Goal: Book appointment/travel/reservation

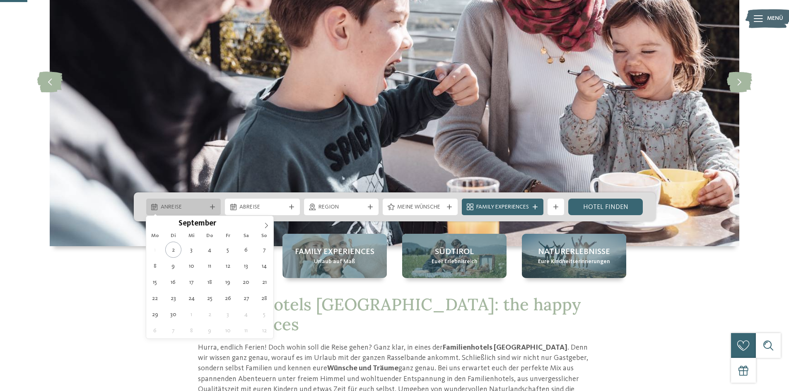
click at [215, 208] on div at bounding box center [212, 207] width 8 height 5
click at [266, 225] on icon at bounding box center [266, 226] width 6 height 6
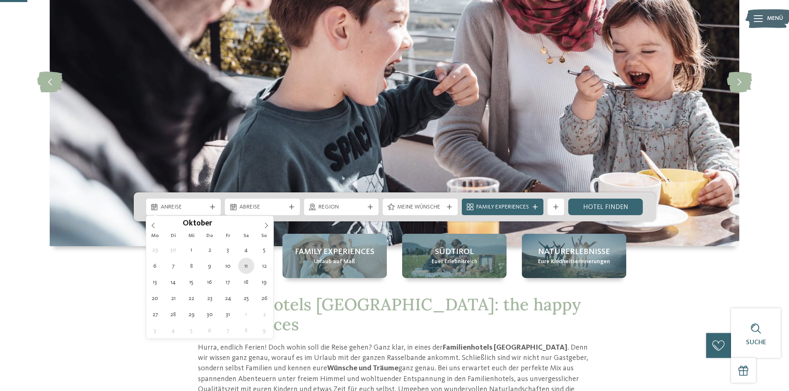
type div "11.10.2025"
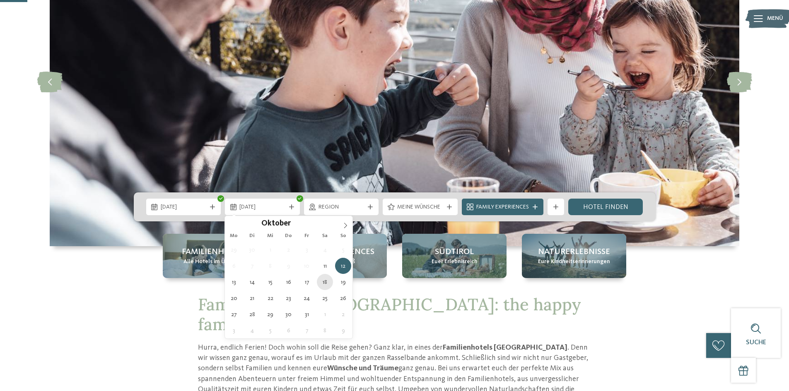
type div "18.10.2025"
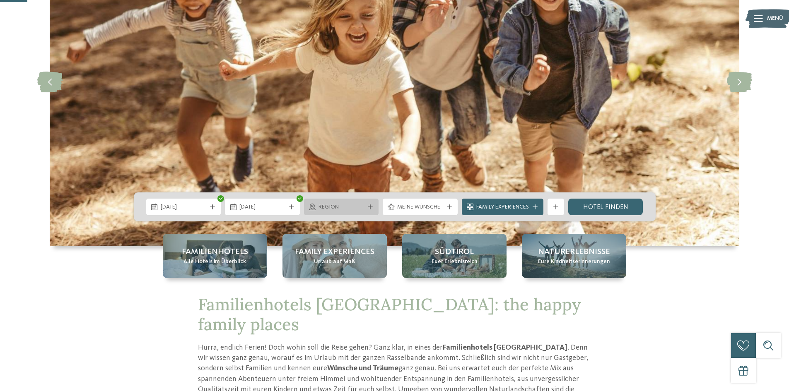
click at [343, 207] on span "Region" at bounding box center [342, 207] width 46 height 8
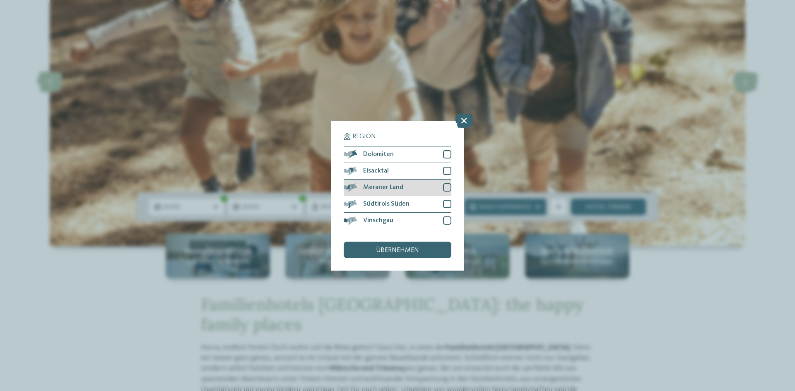
click at [447, 188] on div at bounding box center [447, 188] width 8 height 8
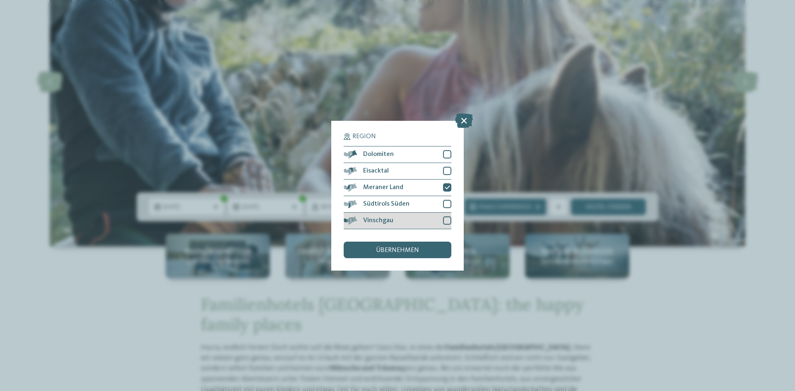
click at [447, 220] on div at bounding box center [447, 221] width 8 height 8
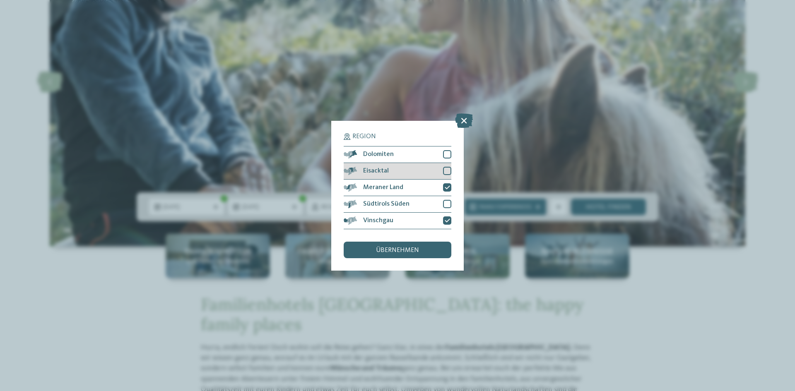
click at [447, 169] on div at bounding box center [447, 171] width 8 height 8
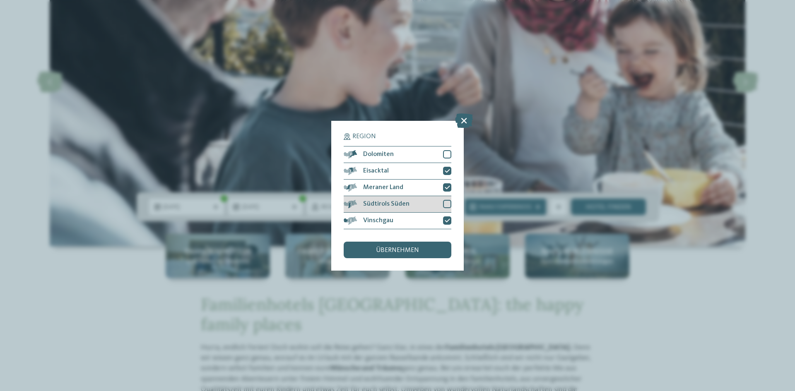
click at [449, 204] on div at bounding box center [447, 204] width 8 height 8
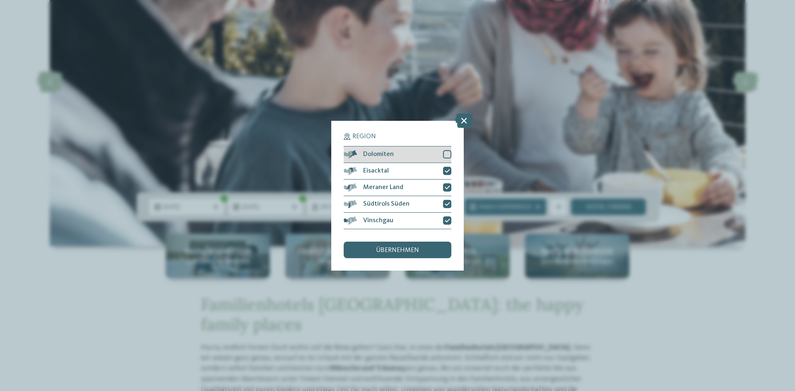
click at [449, 154] on div at bounding box center [447, 154] width 8 height 8
click at [416, 249] on span "übernehmen" at bounding box center [397, 250] width 43 height 7
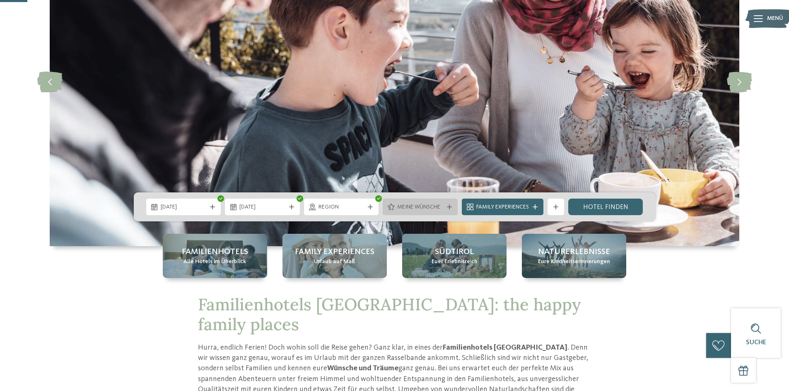
click at [454, 205] on div "Meine Wünsche" at bounding box center [420, 207] width 75 height 17
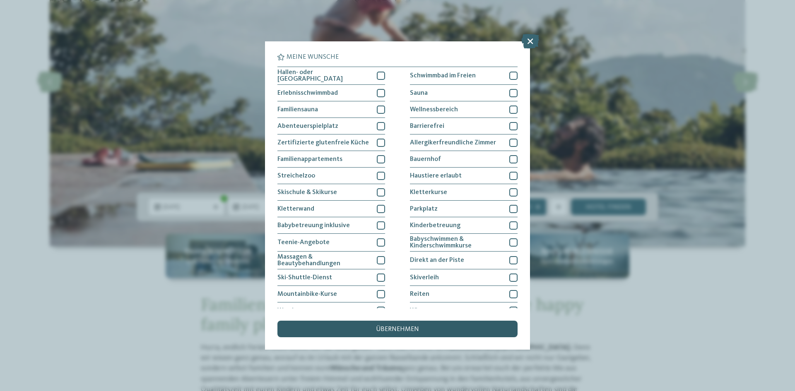
click at [421, 330] on div "übernehmen" at bounding box center [398, 329] width 240 height 17
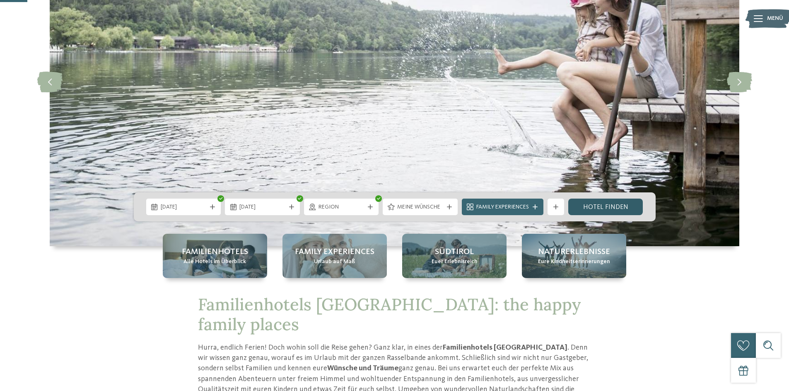
click at [619, 204] on link "Hotel finden" at bounding box center [605, 207] width 75 height 17
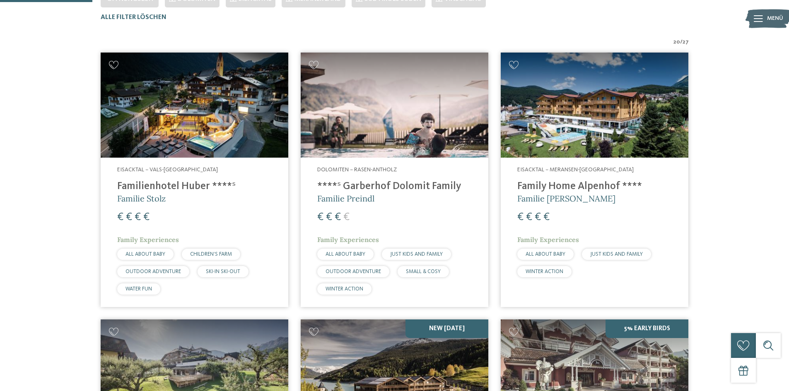
scroll to position [272, 0]
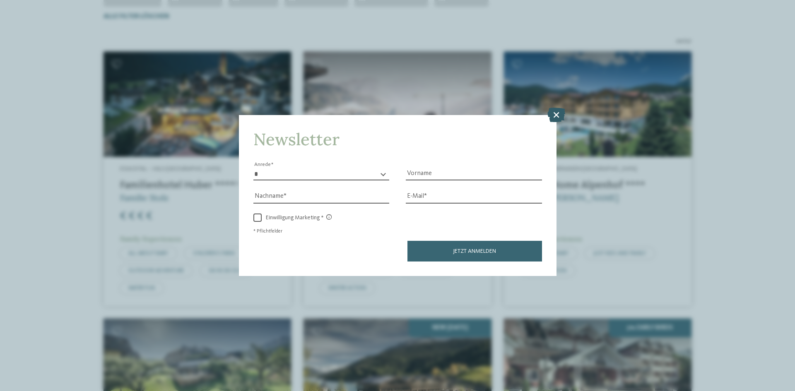
click at [554, 116] on icon at bounding box center [557, 115] width 18 height 14
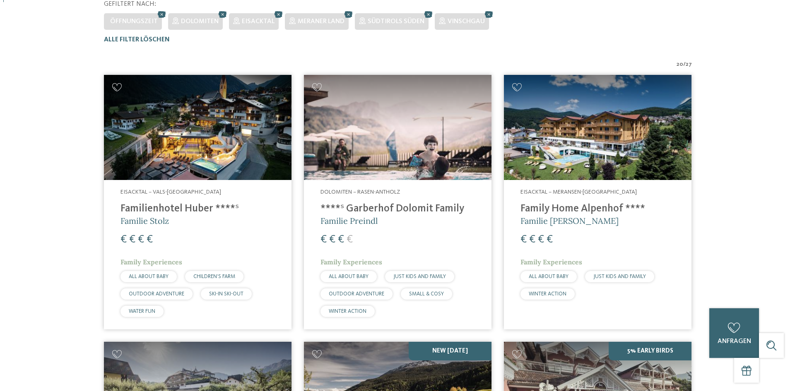
scroll to position [0, 0]
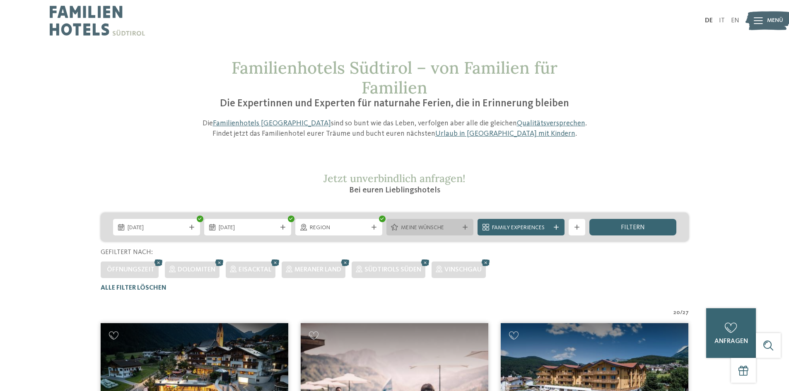
click at [465, 228] on icon at bounding box center [465, 227] width 5 height 5
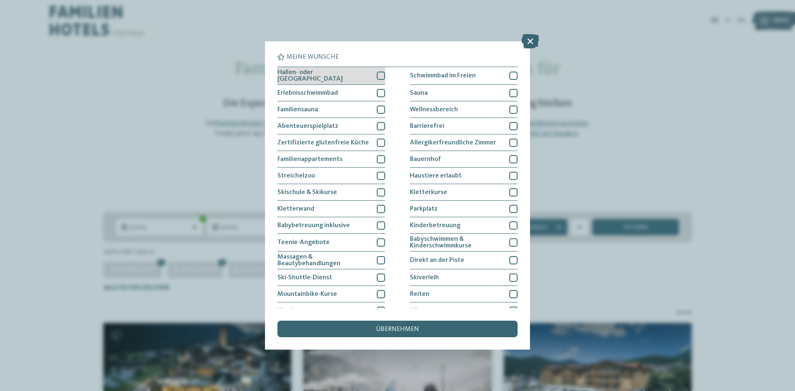
click at [377, 76] on div at bounding box center [381, 76] width 8 height 8
click at [380, 104] on div "Familiensauna" at bounding box center [332, 109] width 108 height 17
click at [379, 123] on div at bounding box center [381, 126] width 8 height 8
click at [378, 159] on div at bounding box center [381, 159] width 8 height 8
click at [379, 177] on div at bounding box center [381, 176] width 8 height 8
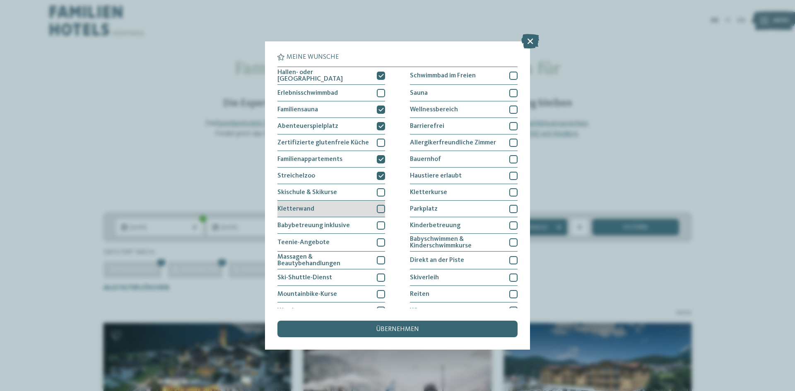
click at [379, 205] on div at bounding box center [381, 209] width 8 height 8
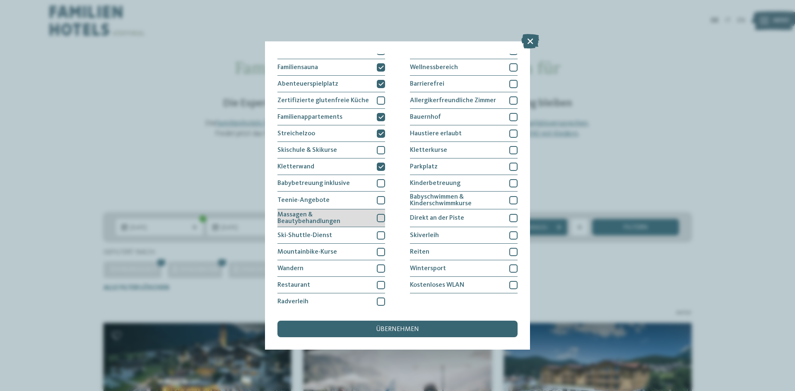
scroll to position [43, 0]
click at [377, 199] on div at bounding box center [381, 200] width 8 height 8
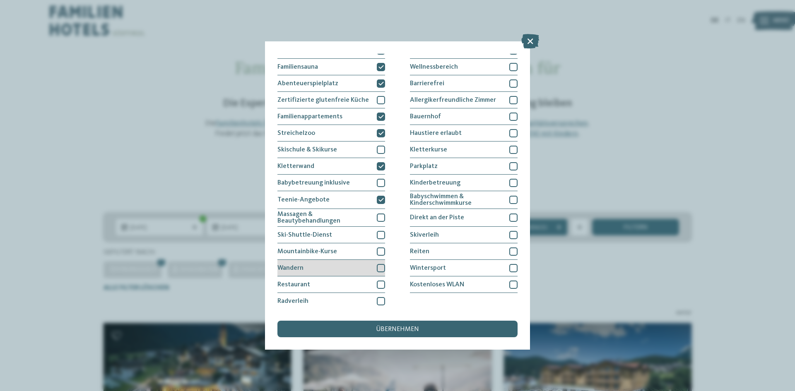
click at [379, 265] on div at bounding box center [381, 268] width 8 height 8
click at [382, 284] on div at bounding box center [381, 285] width 8 height 8
click at [510, 282] on div at bounding box center [514, 285] width 8 height 8
click at [510, 183] on div at bounding box center [514, 183] width 8 height 8
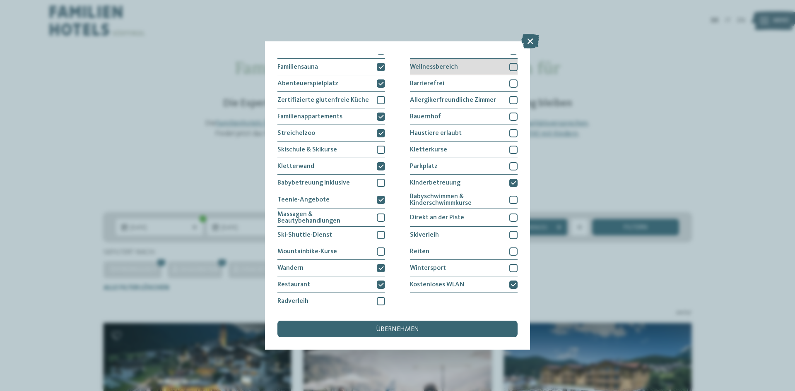
click at [510, 66] on div at bounding box center [514, 67] width 8 height 8
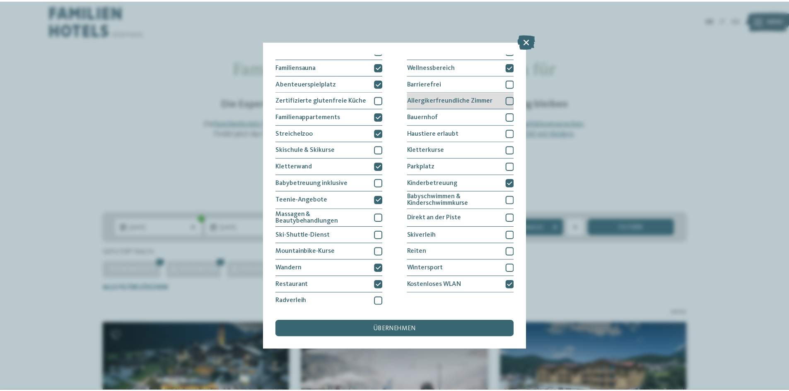
scroll to position [0, 0]
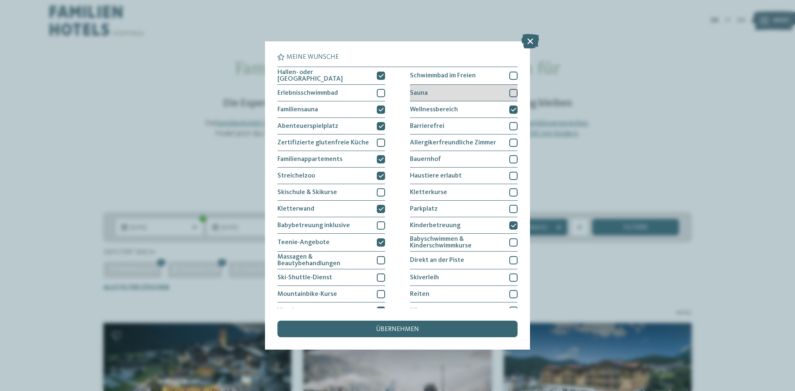
click at [510, 92] on div at bounding box center [514, 93] width 8 height 8
click at [425, 324] on div "übernehmen" at bounding box center [398, 329] width 240 height 17
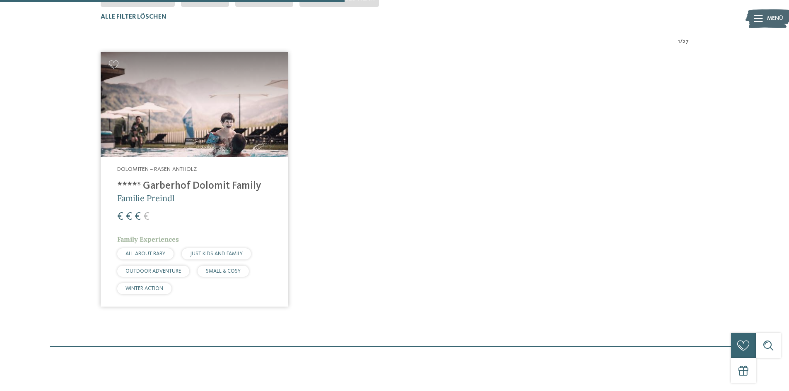
scroll to position [313, 0]
click at [164, 187] on h4 "****ˢ Garberhof Dolomit Family" at bounding box center [194, 186] width 155 height 12
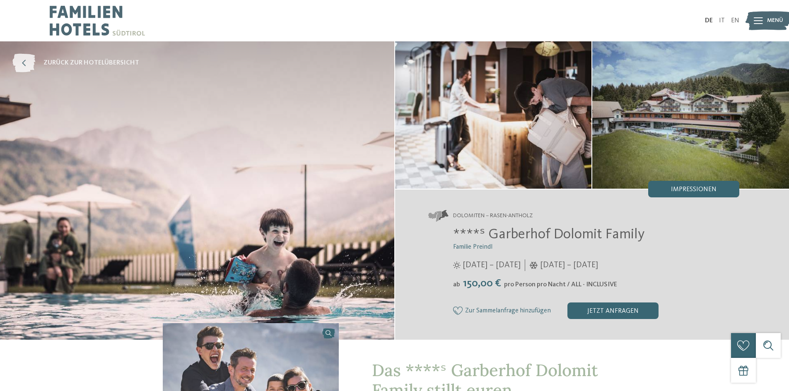
click at [63, 61] on span "zurück zur Hotelübersicht" at bounding box center [91, 62] width 96 height 9
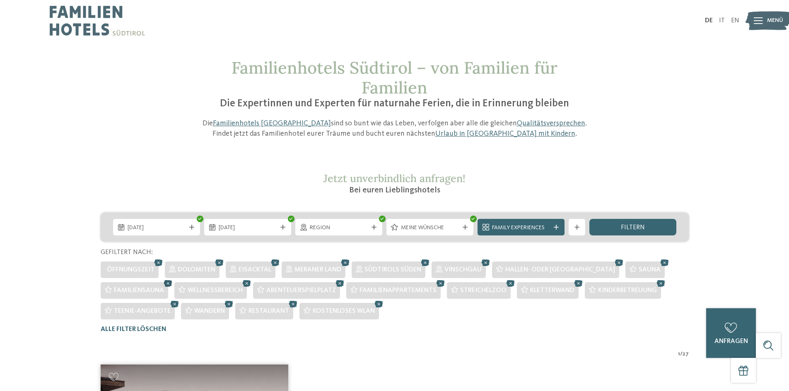
click at [169, 284] on icon at bounding box center [168, 283] width 12 height 11
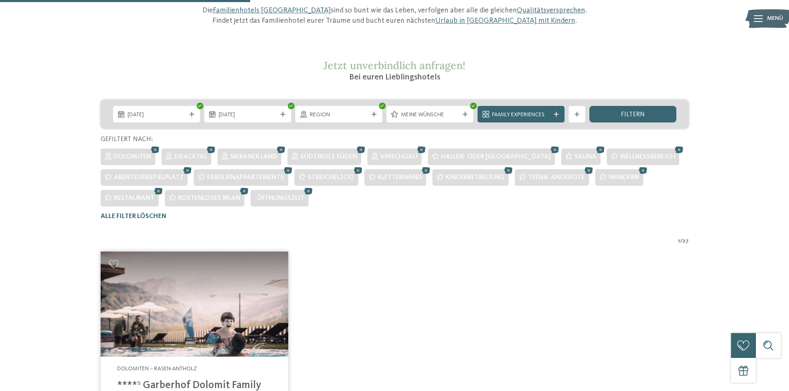
scroll to position [65, 0]
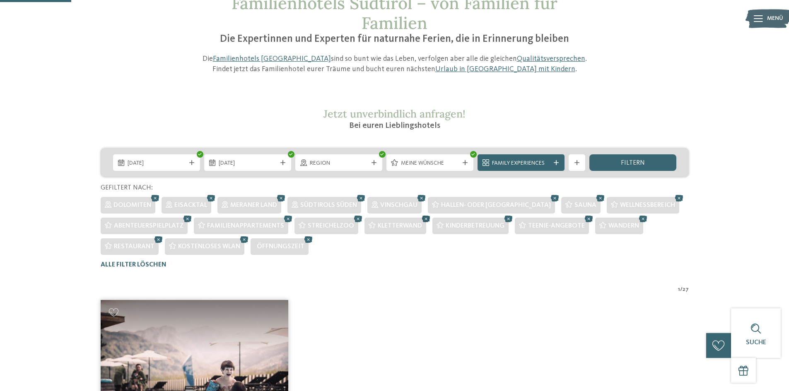
click at [425, 219] on icon at bounding box center [426, 219] width 12 height 11
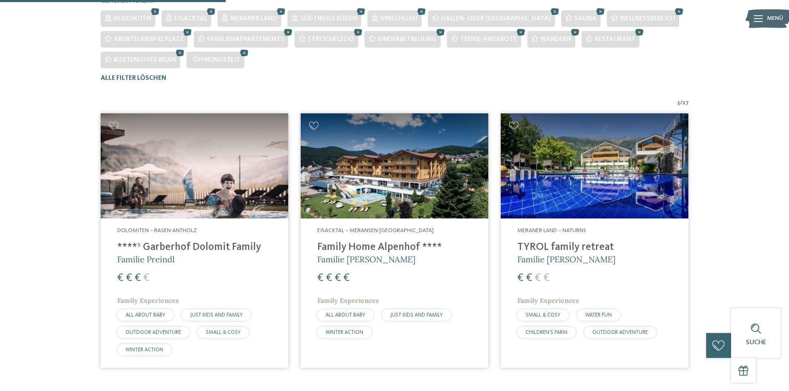
scroll to position [189, 0]
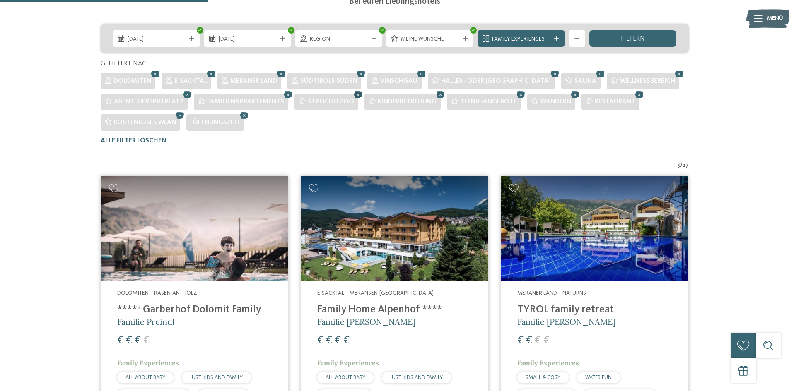
click at [357, 92] on icon at bounding box center [358, 94] width 12 height 11
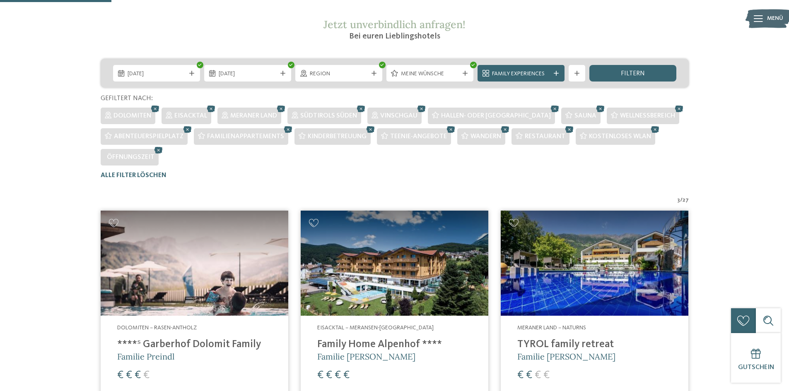
scroll to position [0, 0]
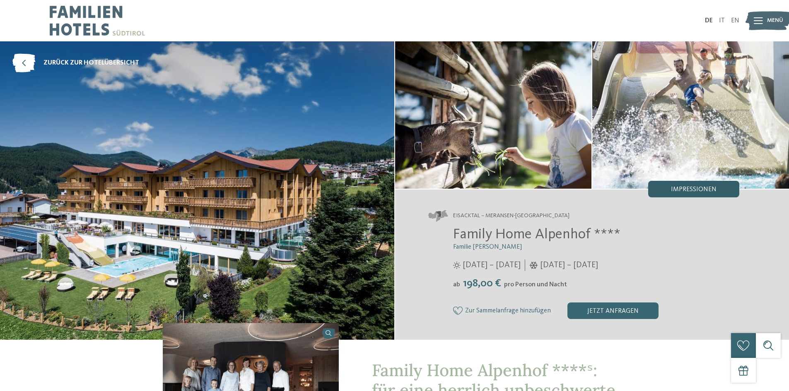
click at [709, 189] on span "Impressionen" at bounding box center [694, 189] width 46 height 7
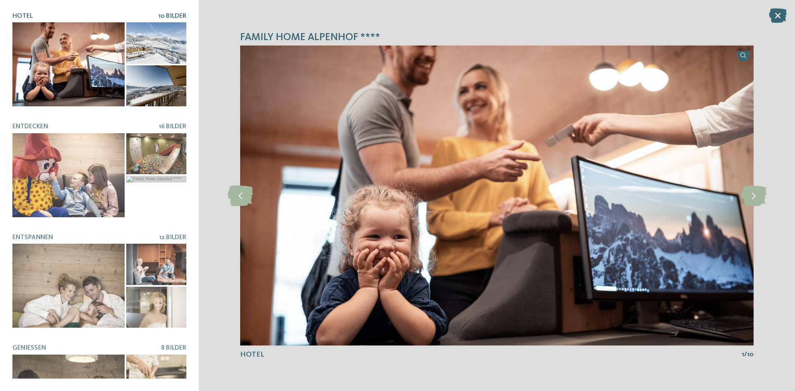
click at [77, 79] on div at bounding box center [68, 64] width 112 height 84
click at [754, 199] on icon at bounding box center [754, 196] width 25 height 21
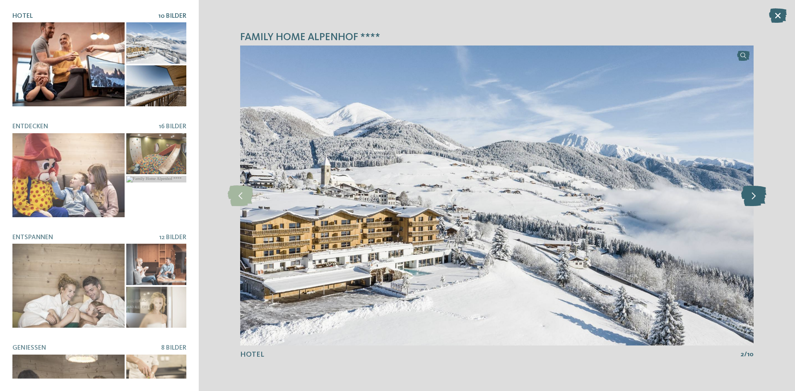
click at [754, 198] on icon at bounding box center [754, 196] width 25 height 21
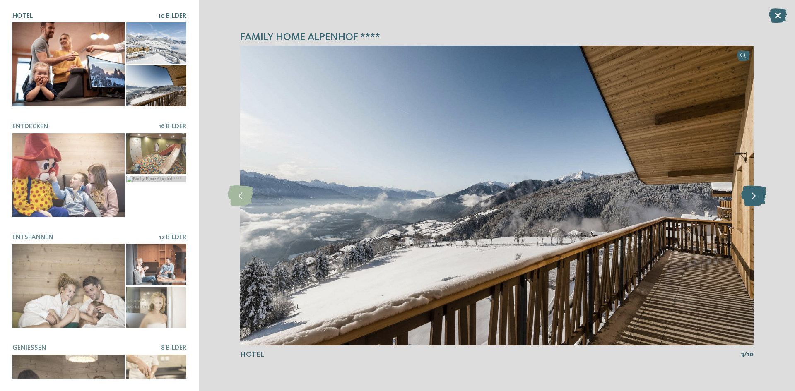
click at [754, 198] on icon at bounding box center [754, 196] width 25 height 21
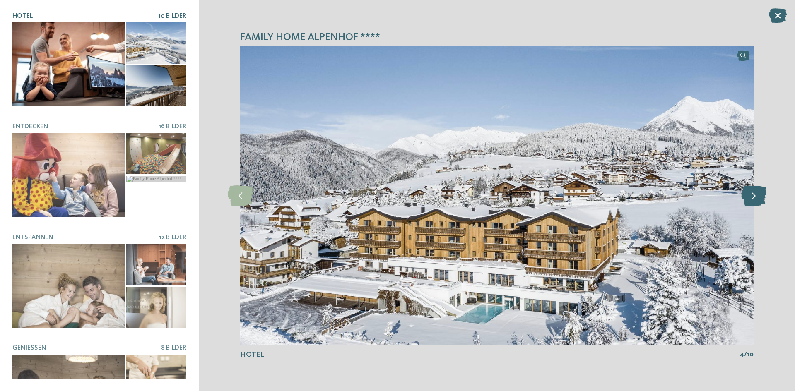
click at [754, 198] on icon at bounding box center [754, 196] width 25 height 21
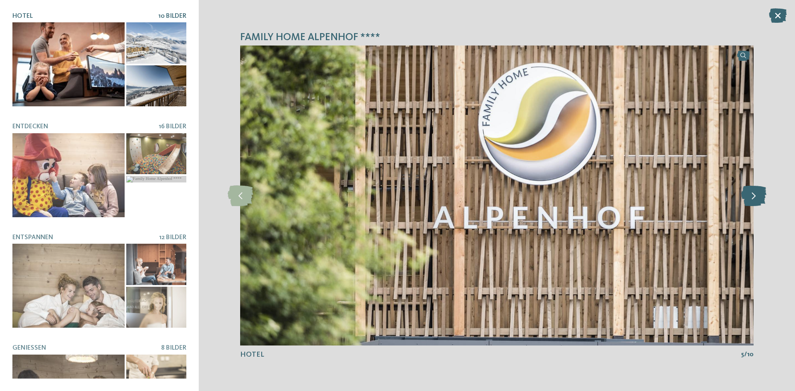
click at [754, 198] on icon at bounding box center [754, 196] width 25 height 21
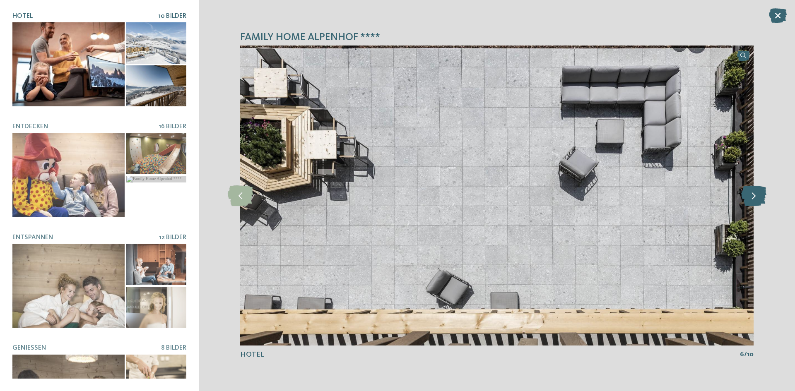
click at [754, 198] on icon at bounding box center [754, 196] width 25 height 21
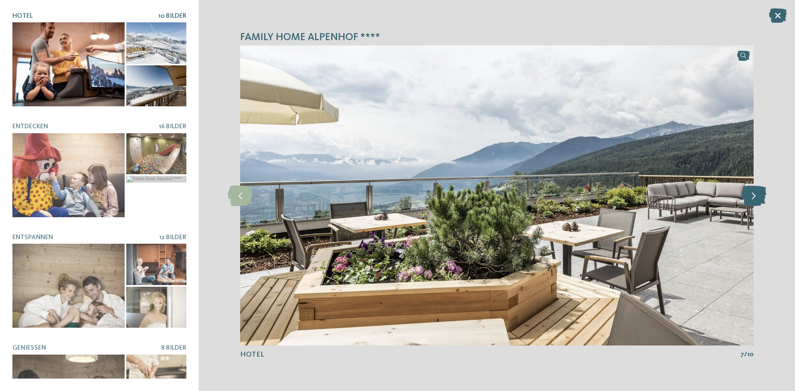
click at [754, 198] on icon at bounding box center [754, 196] width 25 height 21
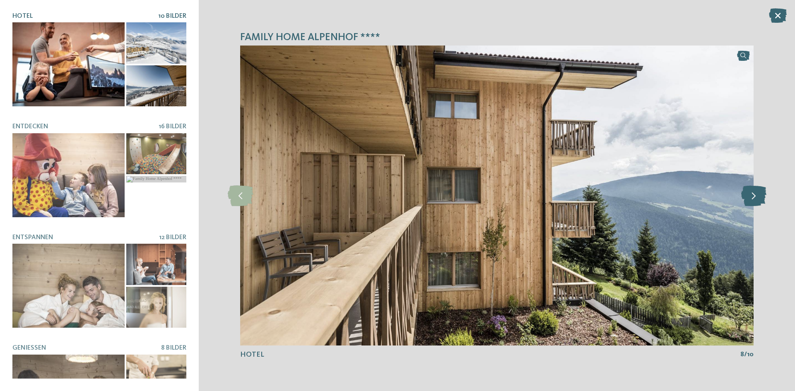
click at [754, 198] on icon at bounding box center [754, 196] width 25 height 21
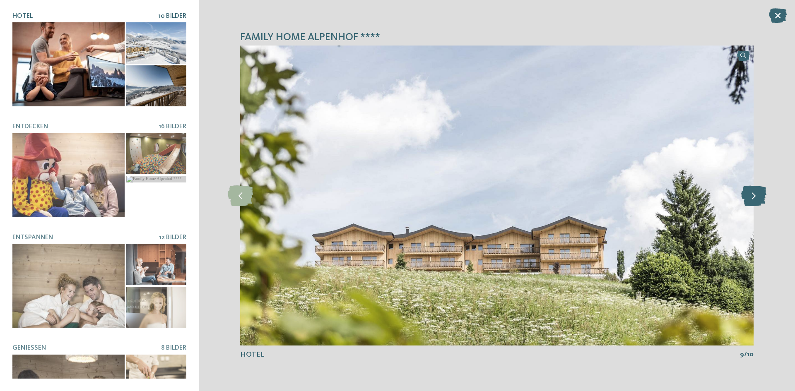
click at [754, 198] on icon at bounding box center [754, 196] width 25 height 21
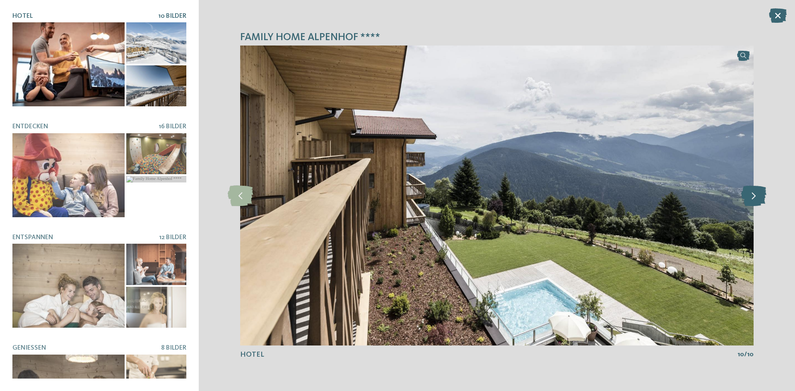
click at [754, 198] on icon at bounding box center [754, 196] width 25 height 21
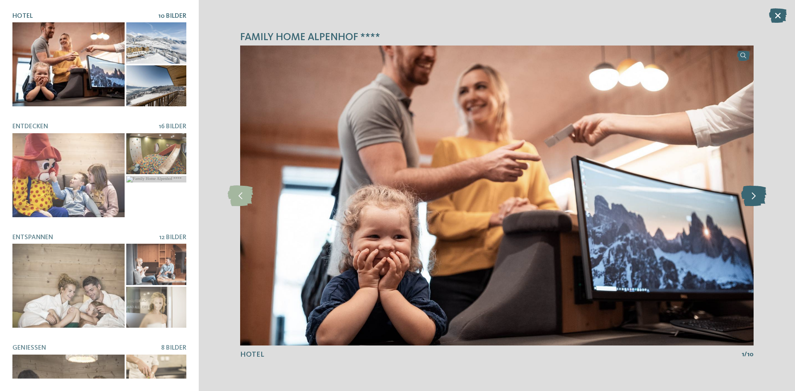
click at [754, 198] on icon at bounding box center [754, 196] width 25 height 21
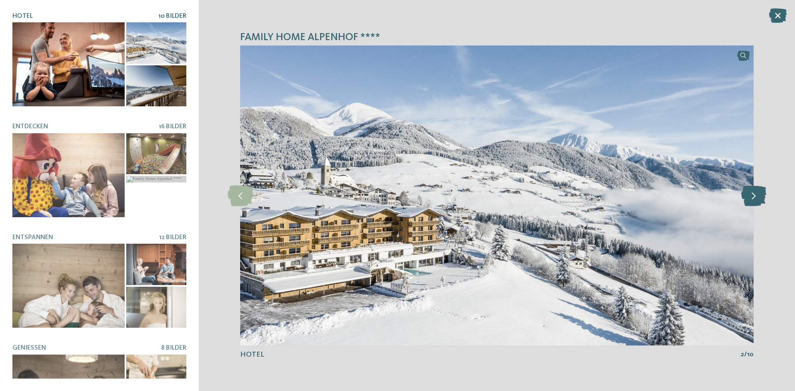
click at [754, 198] on icon at bounding box center [754, 196] width 25 height 21
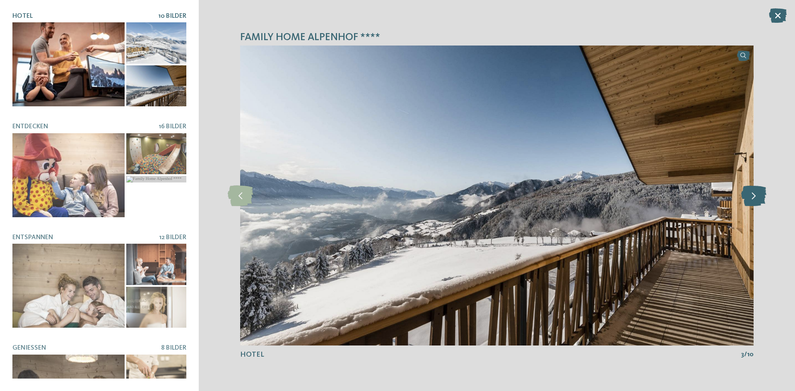
click at [754, 198] on icon at bounding box center [754, 196] width 25 height 21
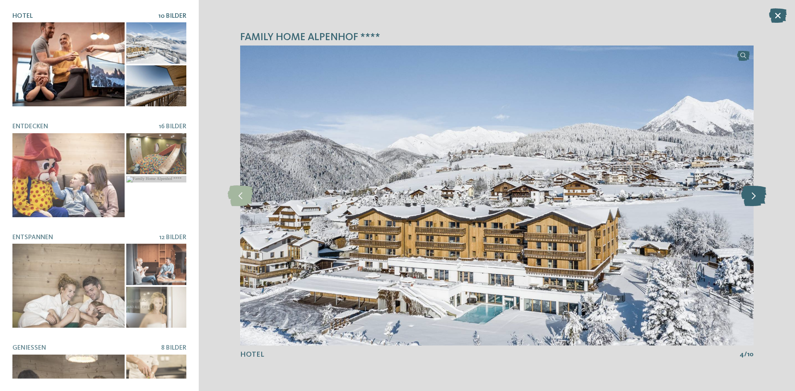
click at [754, 198] on icon at bounding box center [754, 196] width 25 height 21
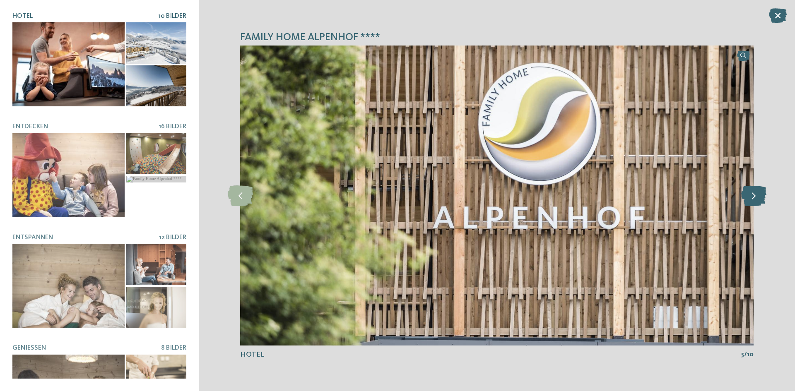
click at [754, 198] on icon at bounding box center [754, 196] width 25 height 21
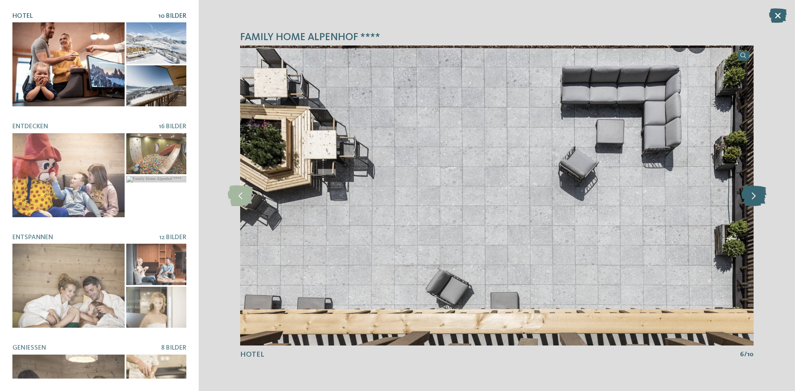
click at [754, 198] on icon at bounding box center [754, 196] width 25 height 21
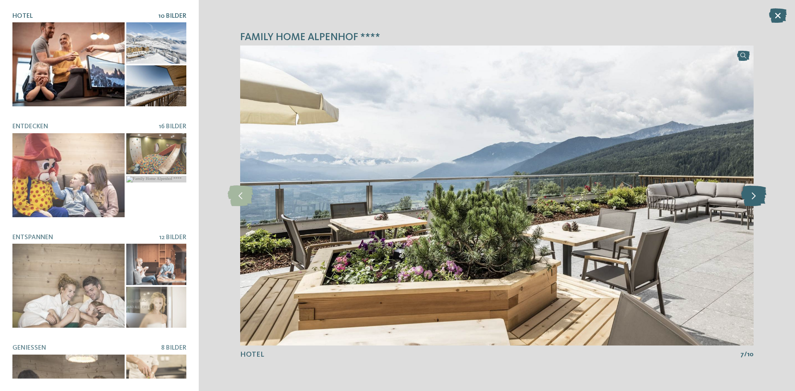
click at [754, 198] on icon at bounding box center [754, 196] width 25 height 21
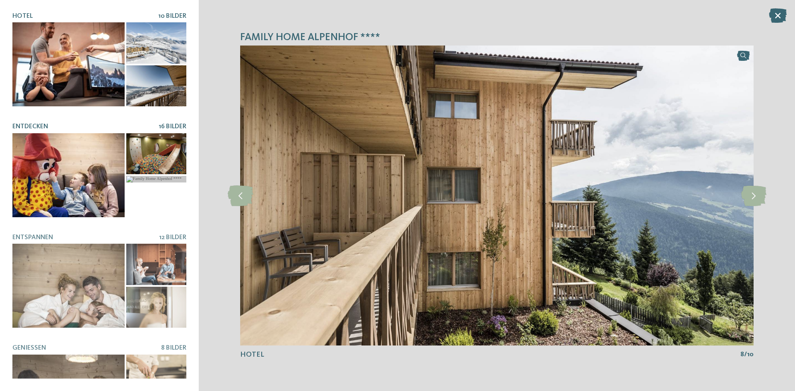
click at [97, 169] on div at bounding box center [68, 175] width 112 height 84
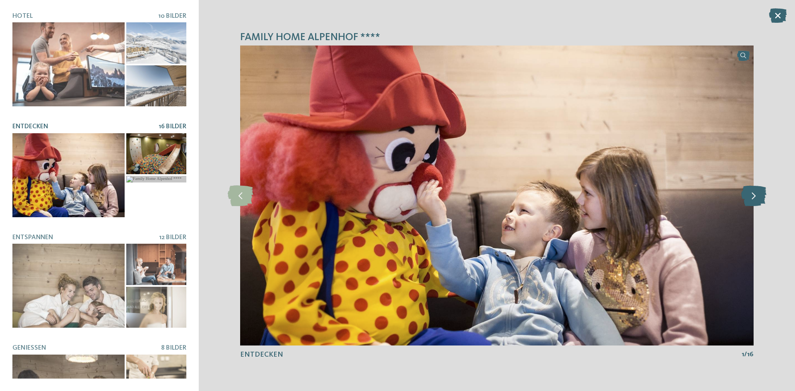
click at [751, 200] on icon at bounding box center [754, 196] width 25 height 21
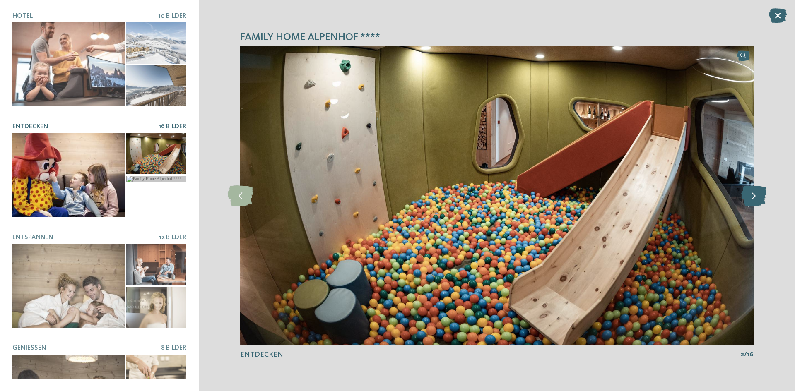
click at [751, 200] on icon at bounding box center [754, 196] width 25 height 21
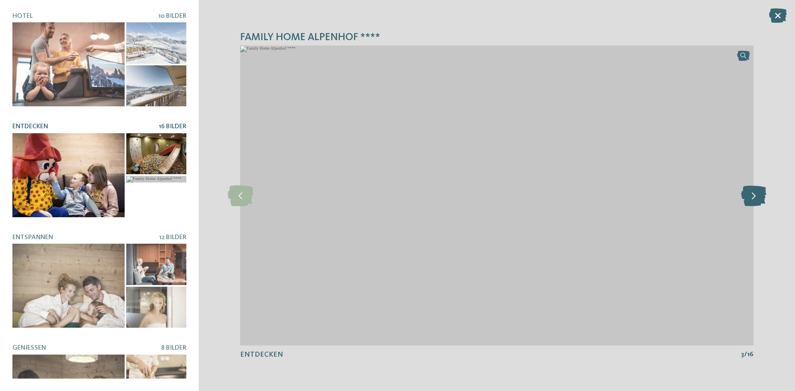
click at [751, 200] on icon at bounding box center [754, 196] width 25 height 21
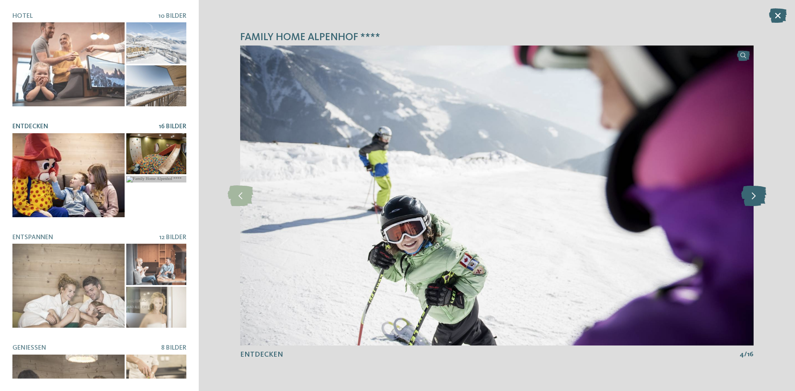
click at [751, 200] on icon at bounding box center [754, 196] width 25 height 21
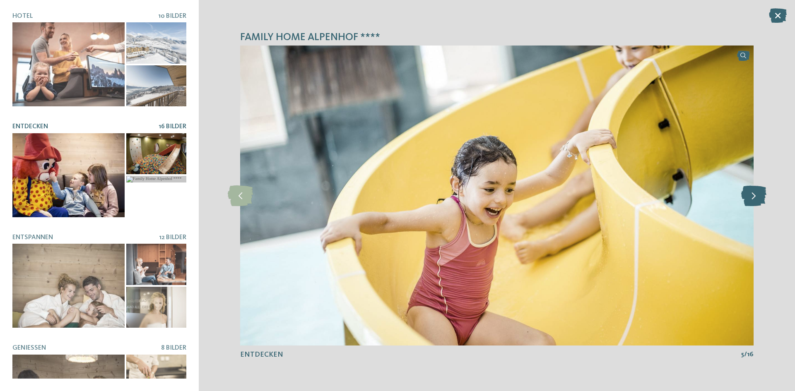
click at [751, 200] on icon at bounding box center [754, 196] width 25 height 21
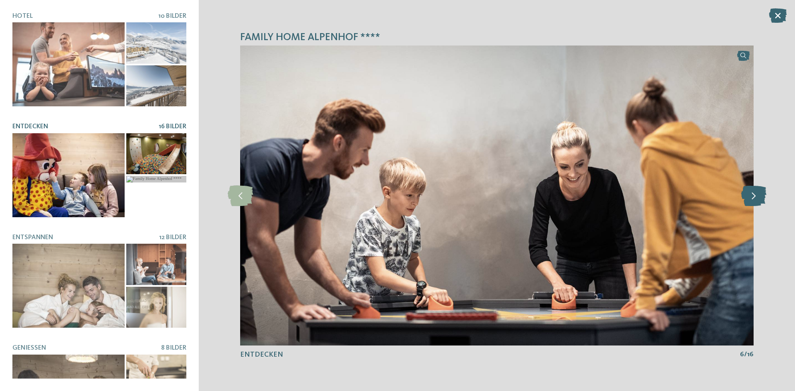
click at [751, 200] on icon at bounding box center [754, 196] width 25 height 21
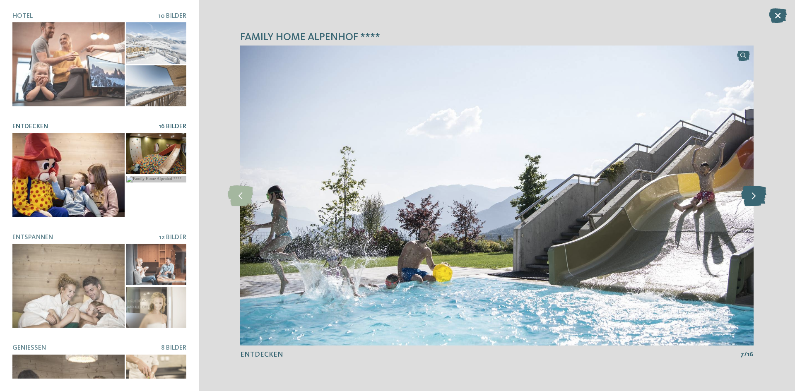
click at [751, 200] on icon at bounding box center [754, 196] width 25 height 21
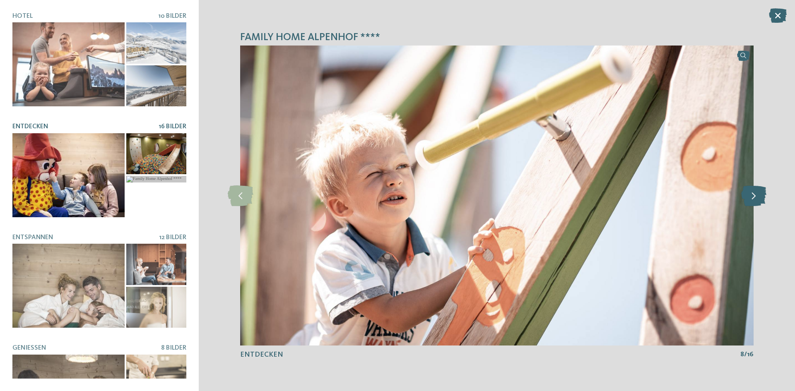
click at [751, 200] on icon at bounding box center [754, 196] width 25 height 21
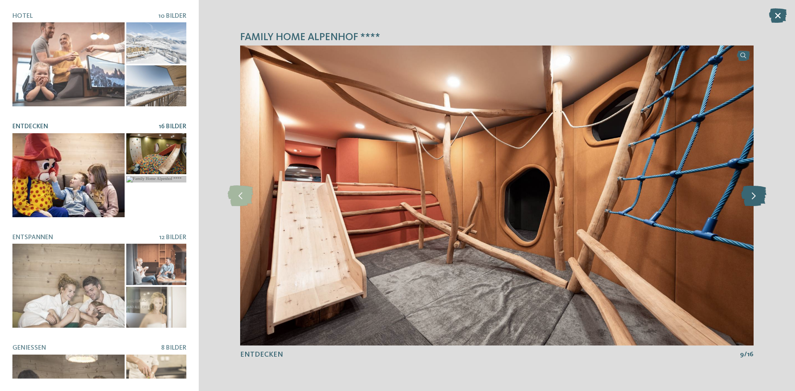
click at [751, 200] on icon at bounding box center [754, 196] width 25 height 21
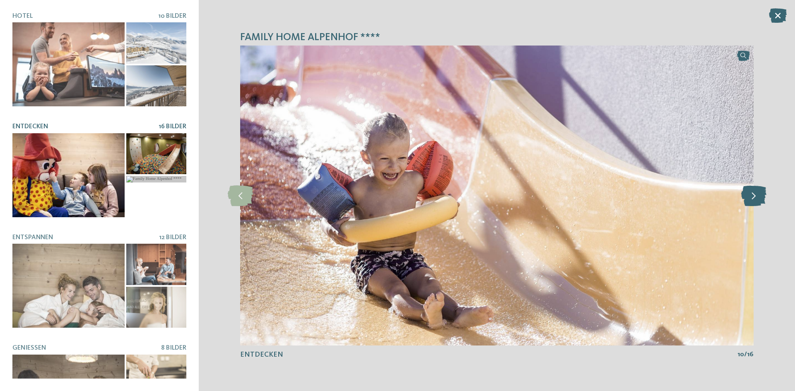
click at [751, 200] on icon at bounding box center [754, 196] width 25 height 21
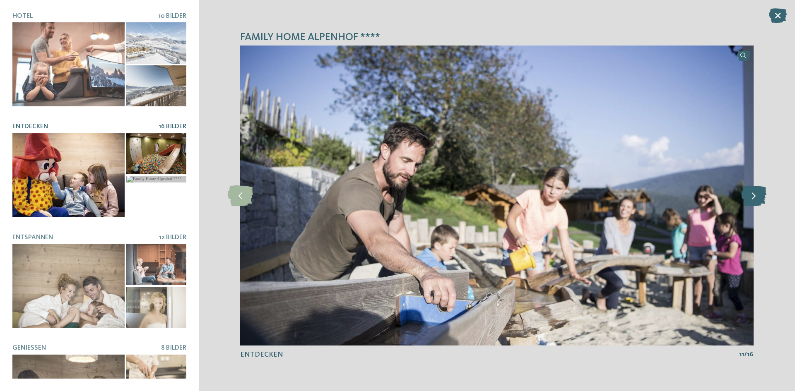
click at [751, 200] on icon at bounding box center [754, 196] width 25 height 21
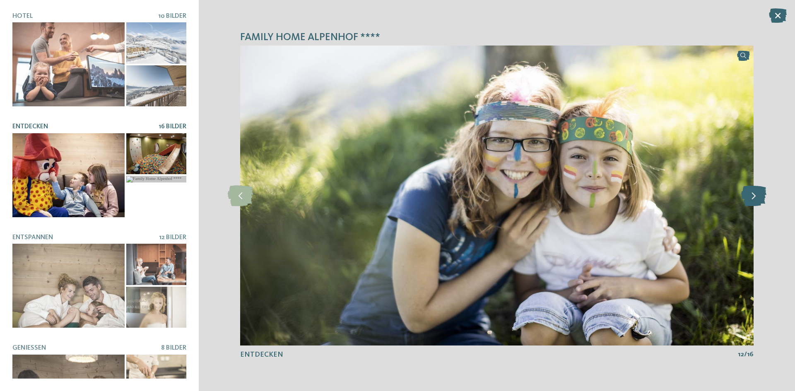
click at [751, 200] on icon at bounding box center [754, 196] width 25 height 21
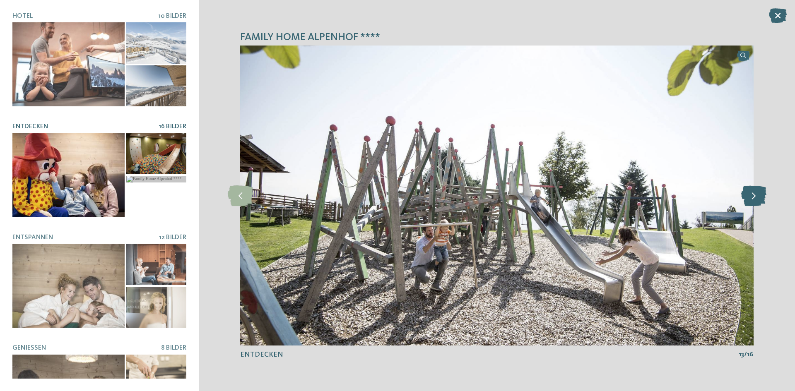
click at [751, 200] on icon at bounding box center [754, 196] width 25 height 21
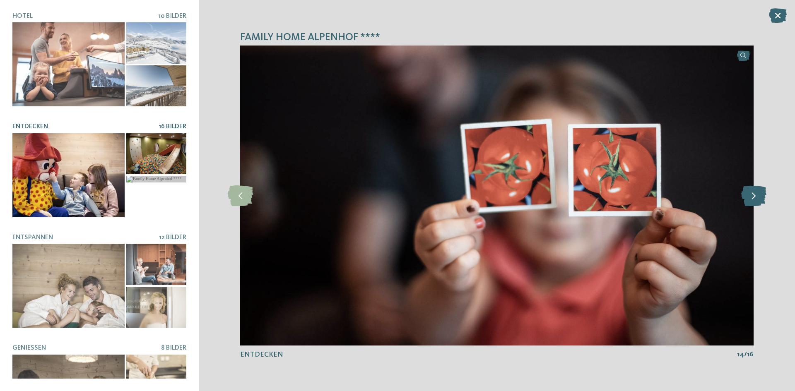
click at [751, 200] on icon at bounding box center [754, 196] width 25 height 21
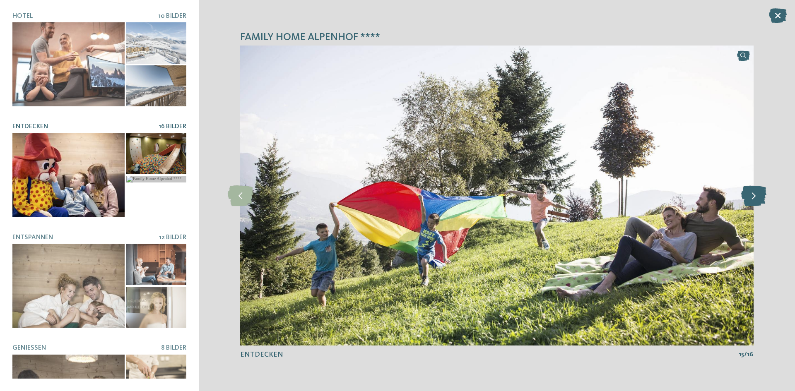
click at [751, 200] on icon at bounding box center [754, 196] width 25 height 21
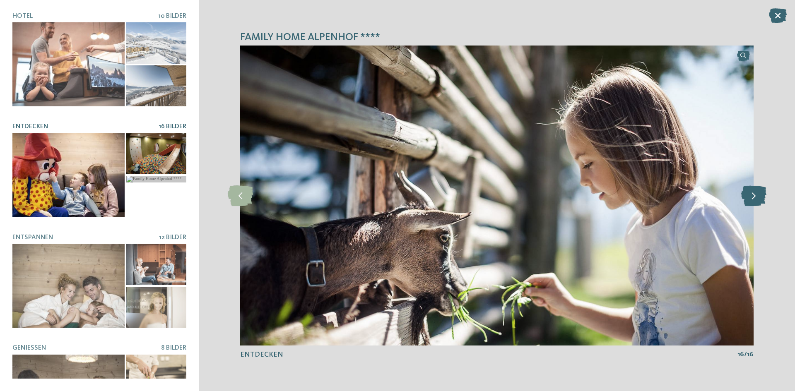
click at [751, 200] on icon at bounding box center [754, 196] width 25 height 21
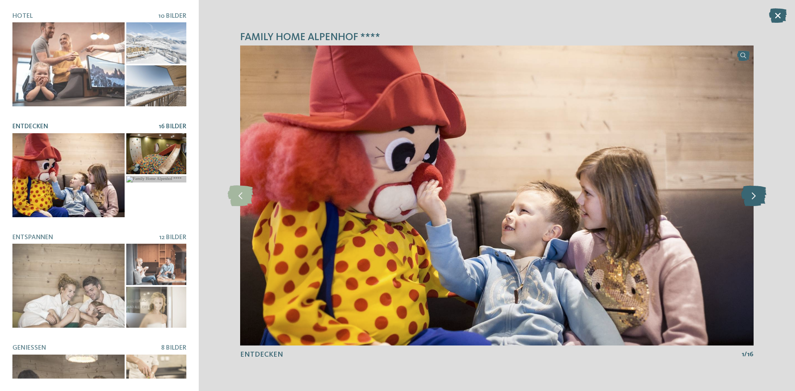
click at [751, 200] on icon at bounding box center [754, 196] width 25 height 21
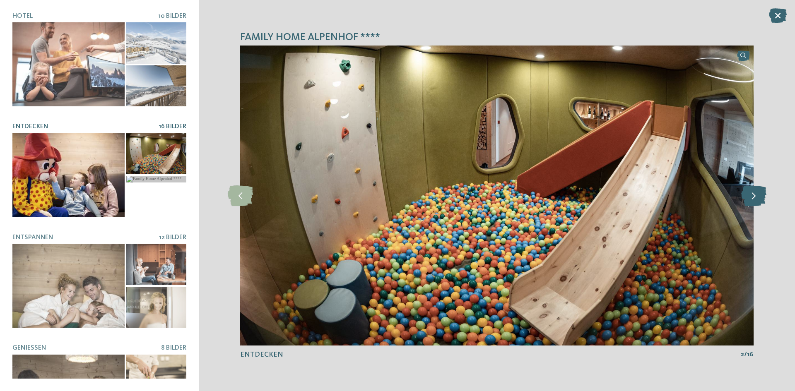
click at [751, 200] on icon at bounding box center [754, 196] width 25 height 21
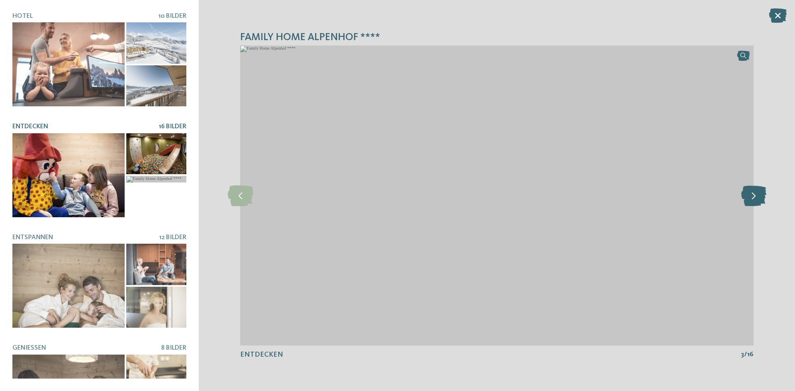
click at [751, 200] on icon at bounding box center [754, 196] width 25 height 21
